Goal: Check status: Check status

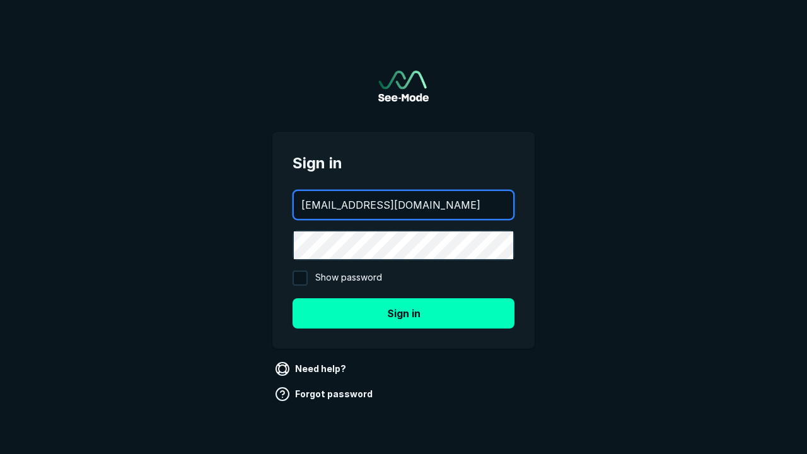
type input "[EMAIL_ADDRESS][DOMAIN_NAME]"
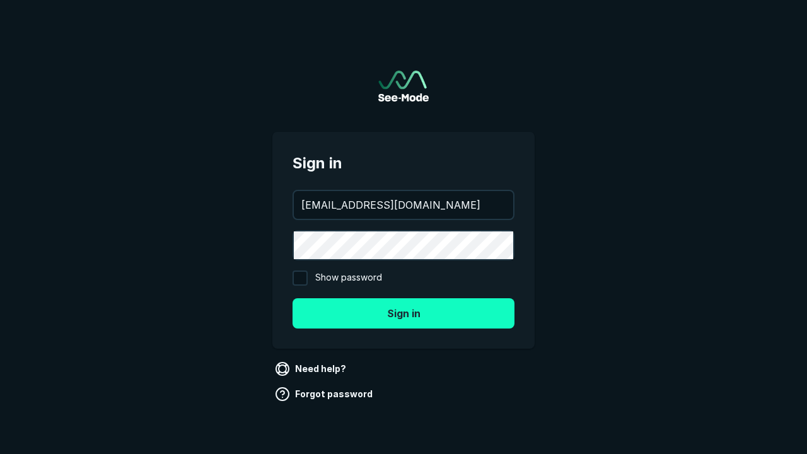
click at [403, 313] on button "Sign in" at bounding box center [404, 313] width 222 height 30
